Goal: Find specific page/section: Find specific page/section

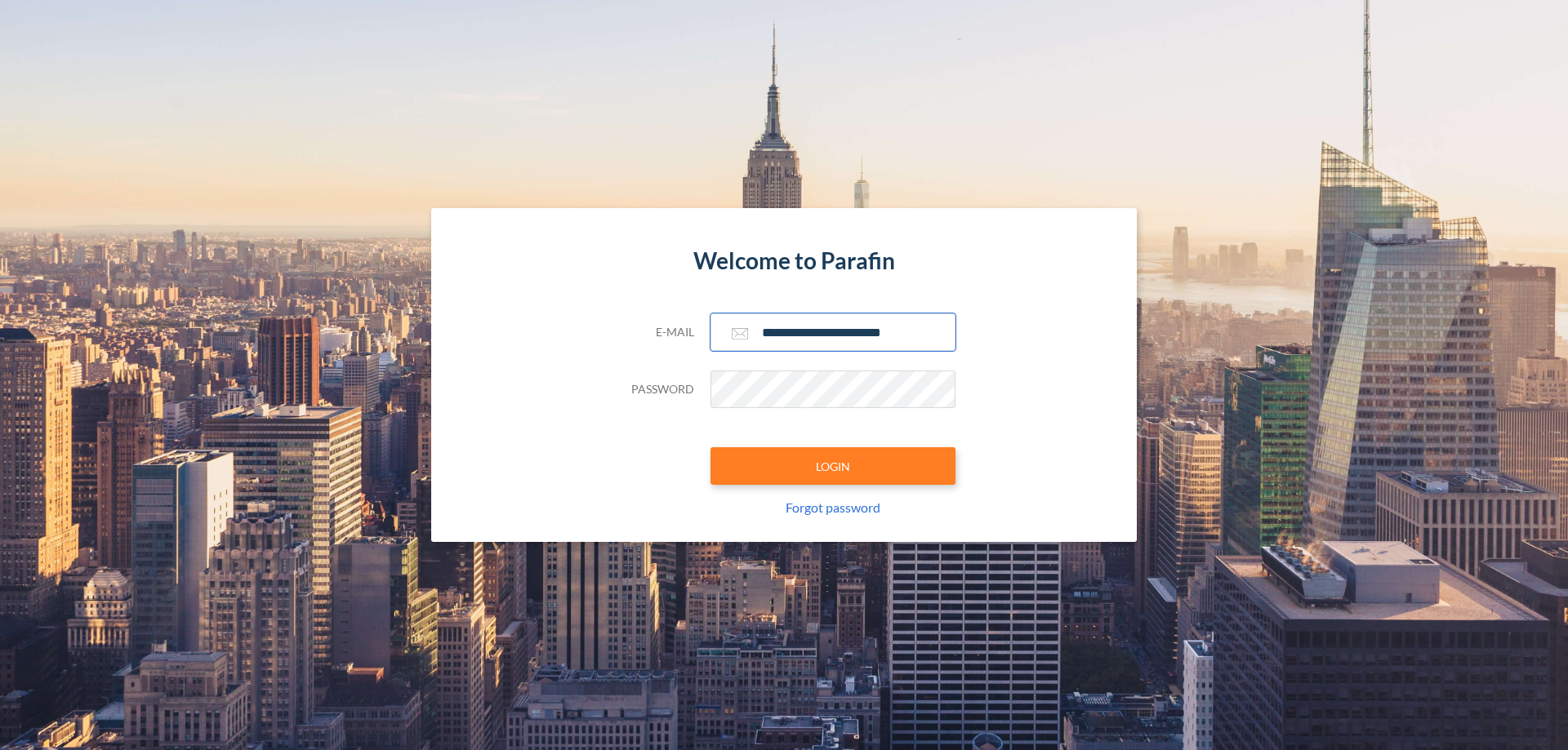
type input "**********"
click at [833, 466] on button "LOGIN" at bounding box center [832, 465] width 245 height 37
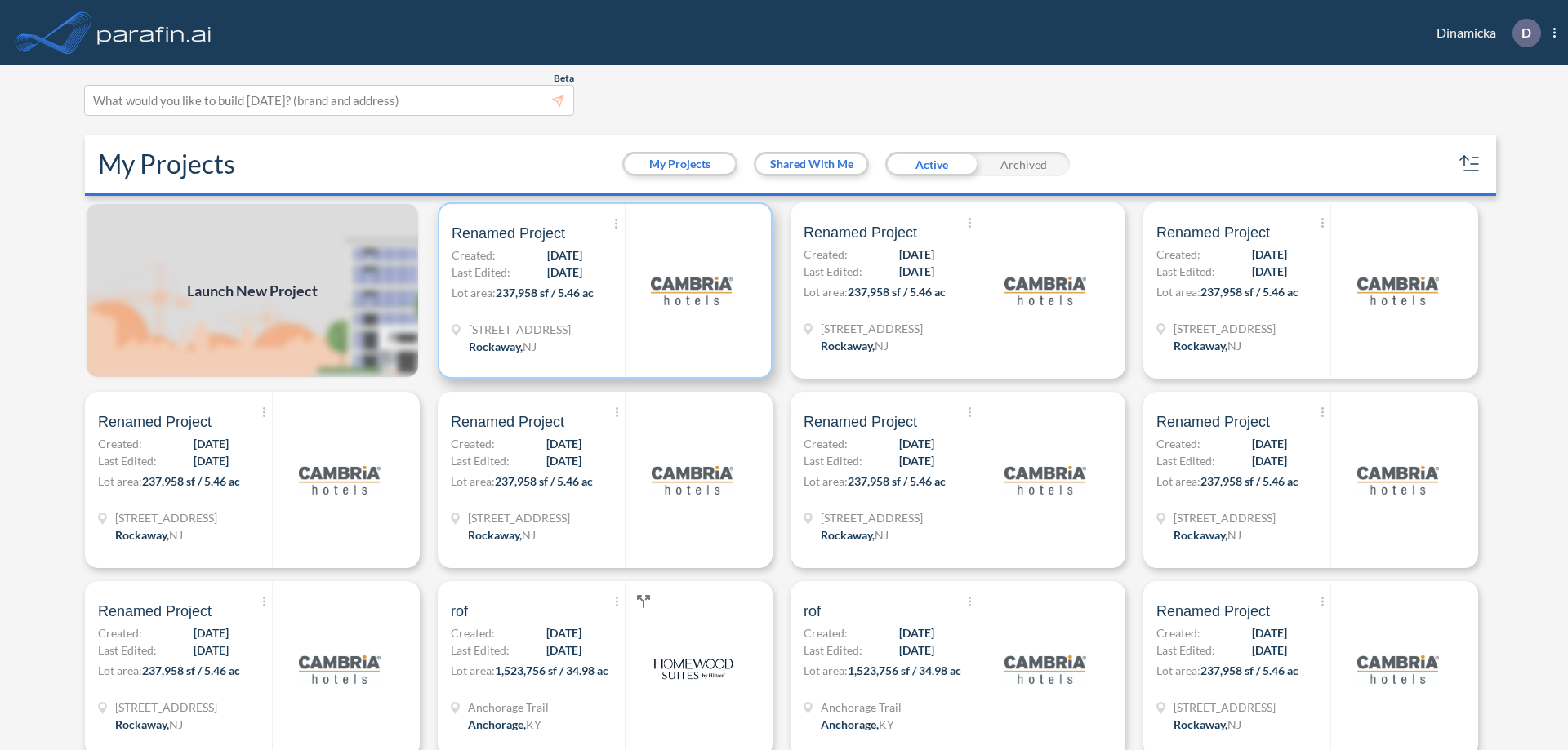
scroll to position [4, 0]
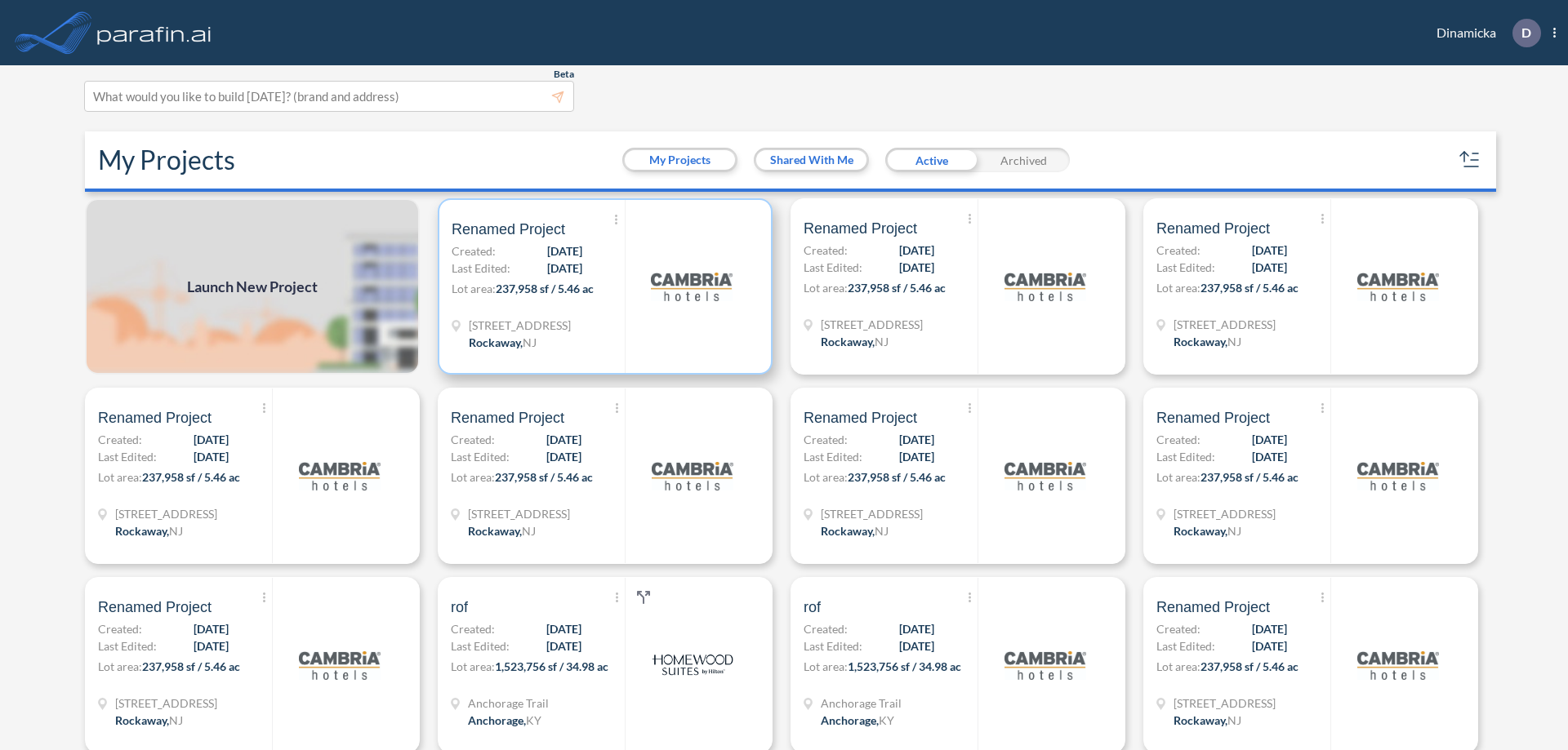
click at [602, 286] on p "Lot area: 237,958 sf / 5.46 ac" at bounding box center [538, 291] width 173 height 23
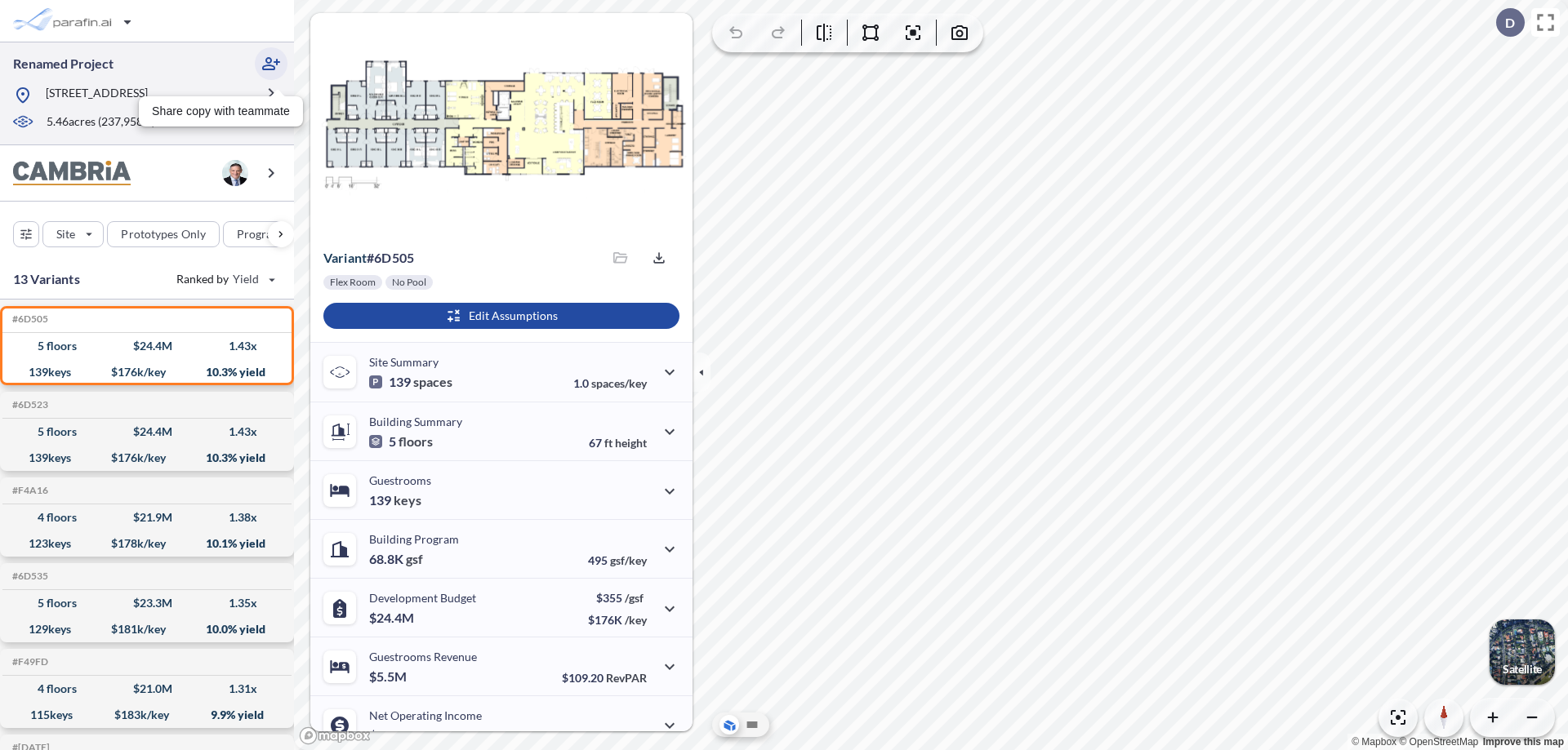
click at [271, 64] on icon "button" at bounding box center [271, 64] width 20 height 20
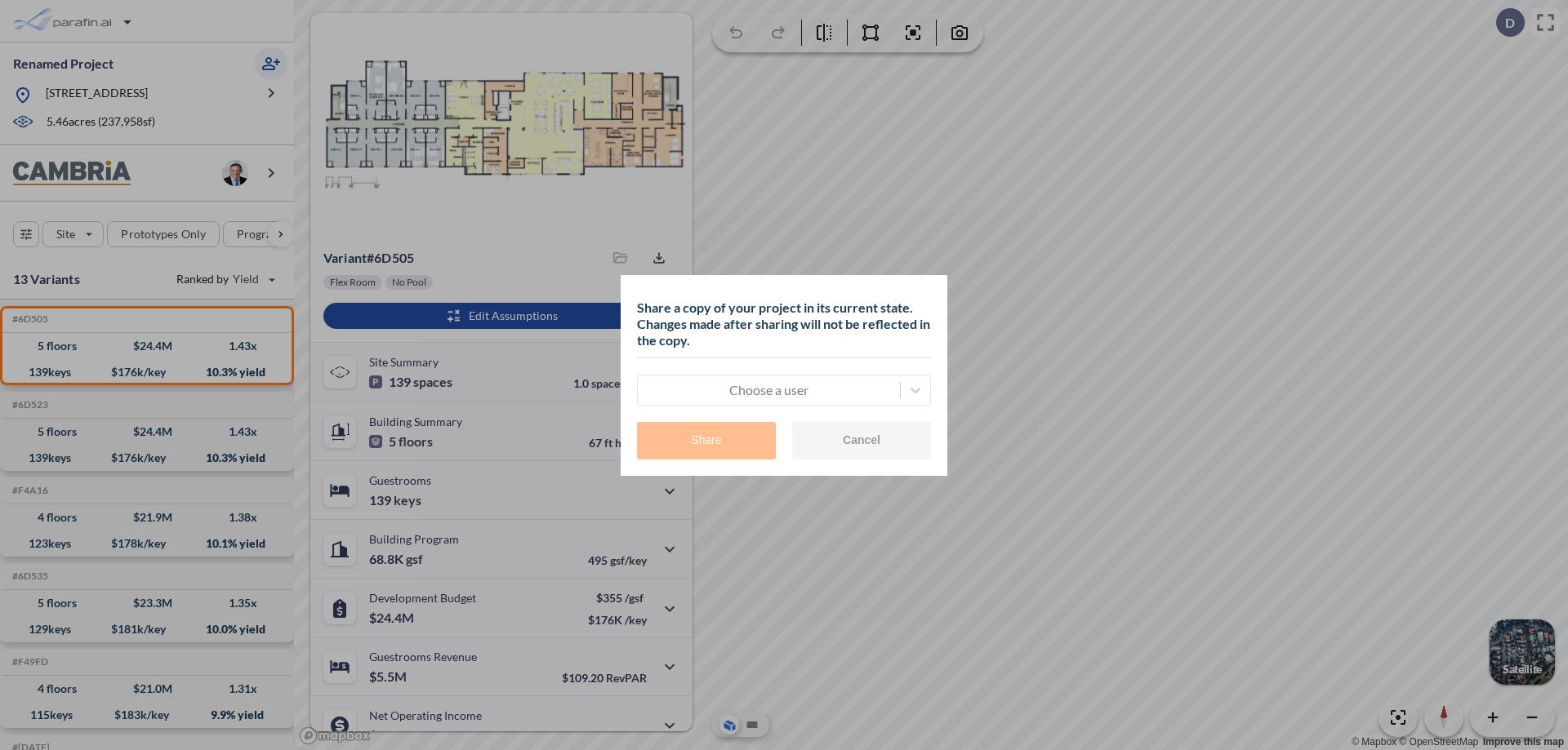
click at [768, 390] on div at bounding box center [768, 390] width 245 height 20
